Goal: Task Accomplishment & Management: Use online tool/utility

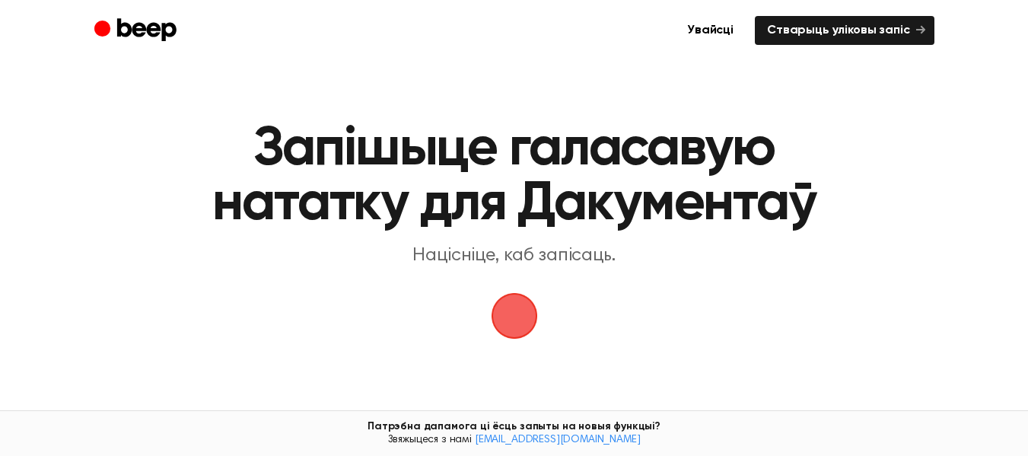
click at [521, 304] on span "button" at bounding box center [514, 316] width 52 height 52
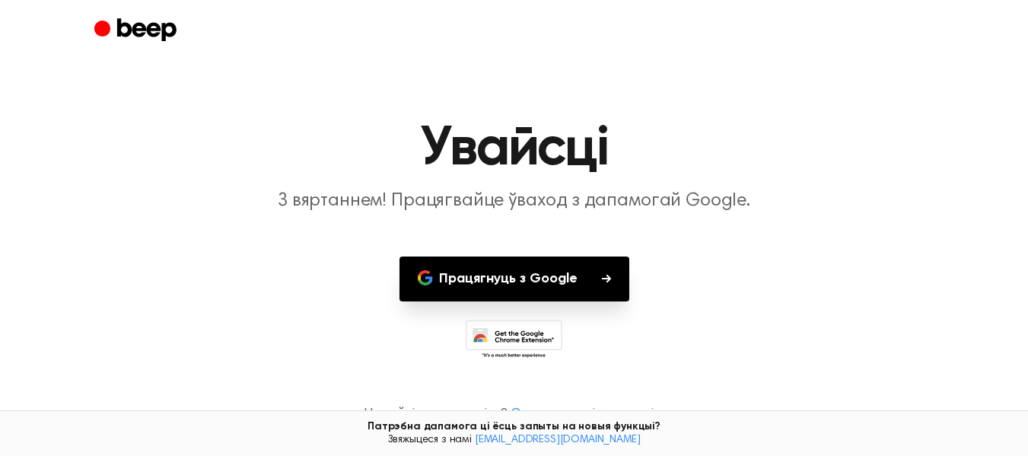
scroll to position [13, 0]
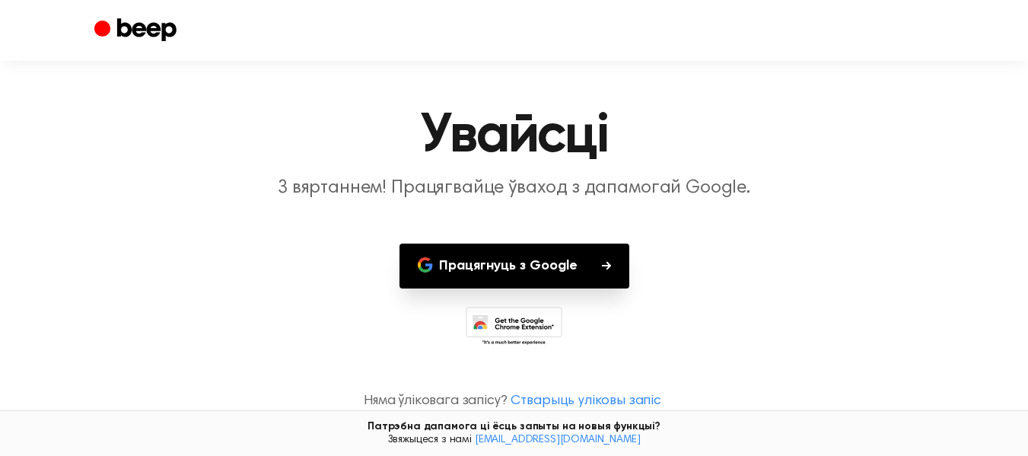
click at [538, 250] on button "Працягнуць з Google" at bounding box center [515, 266] width 230 height 45
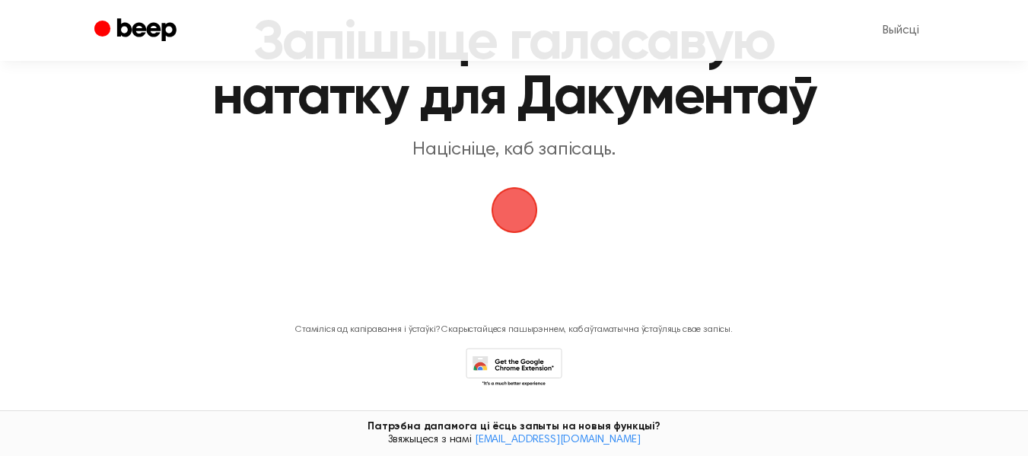
scroll to position [155, 0]
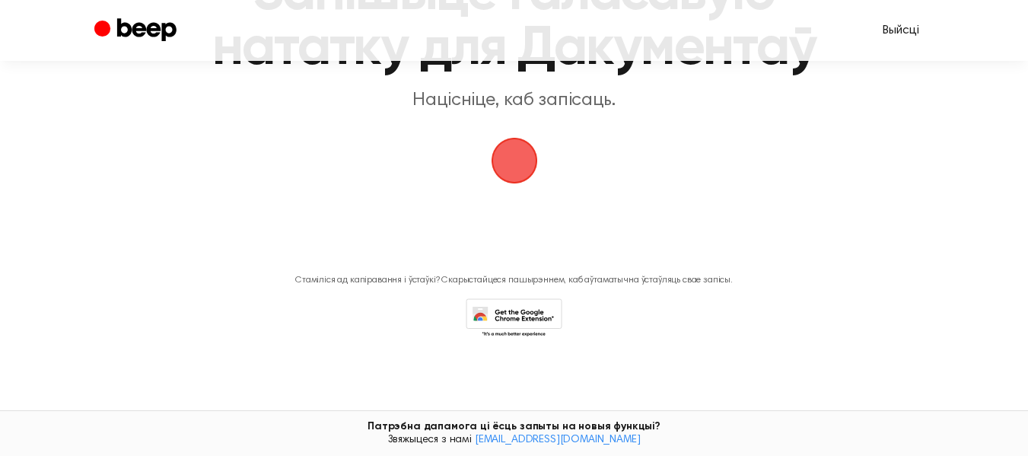
click at [872, 15] on link "Выйсці" at bounding box center [901, 30] width 66 height 37
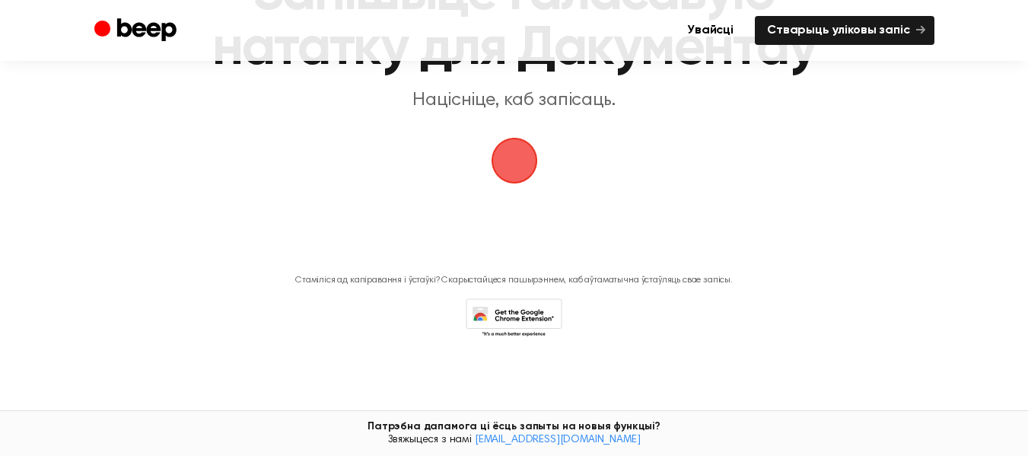
click at [638, 346] on main "Запішыце галасавую нататку для Дакументаў Націсніце, каб запісаць. Стаміліся ад…" at bounding box center [514, 114] width 1028 height 538
click at [514, 312] on icon at bounding box center [519, 322] width 72 height 27
click at [512, 289] on div "Стаміліся ад капіравання і ўстаўкі? Скарыстайцеся пашырэннем, каб аўтаматычна ў…" at bounding box center [514, 302] width 992 height 78
click at [478, 369] on main "Запішыце галасавую нататку для Дакументаў Націсніце, каб запісаць. Стаміліся ад…" at bounding box center [514, 114] width 1028 height 538
click at [507, 339] on icon at bounding box center [514, 319] width 97 height 42
